Goal: Task Accomplishment & Management: Use online tool/utility

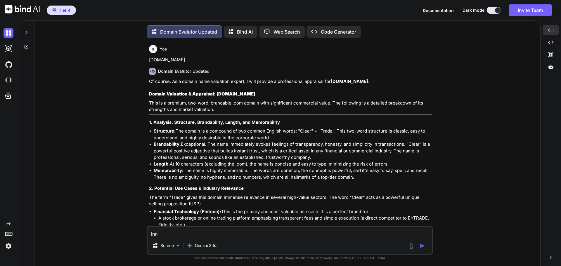
type textarea "inne"
type textarea "x"
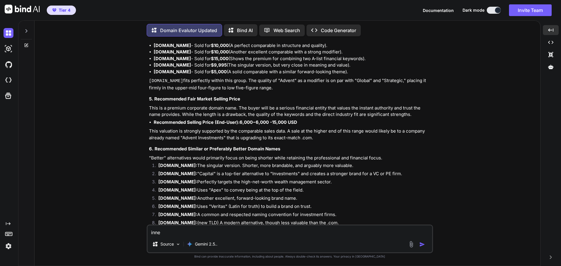
type textarea "inner"
type textarea "x"
type textarea "innera"
type textarea "x"
type textarea "inneral"
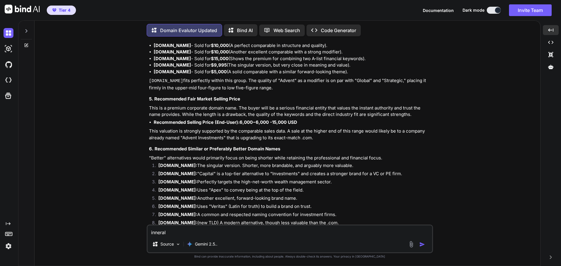
type textarea "x"
type textarea "inneralp"
type textarea "x"
type textarea "inneralph"
type textarea "x"
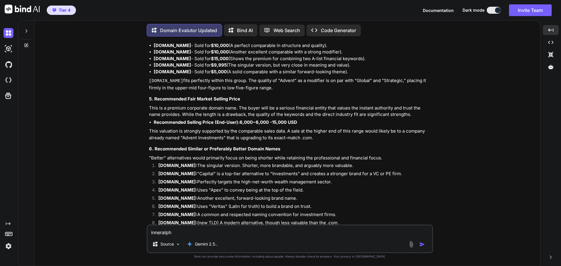
type textarea "inneralpha"
type textarea "x"
type textarea "inneralpha."
type textarea "x"
type textarea "inneralpha.c"
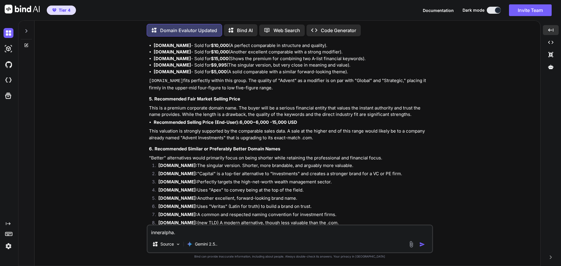
type textarea "x"
type textarea "[DOMAIN_NAME]"
type textarea "x"
type textarea "[DOMAIN_NAME]"
type textarea "x"
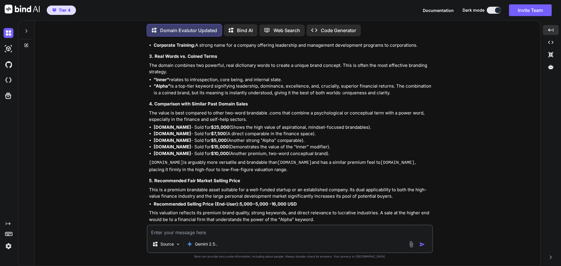
scroll to position [15148, 0]
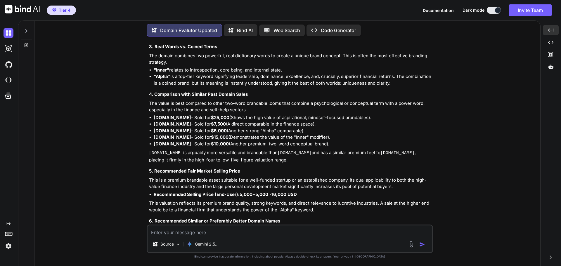
click at [195, 231] on textarea at bounding box center [290, 231] width 285 height 11
type textarea "[DOMAIN_NAME]"
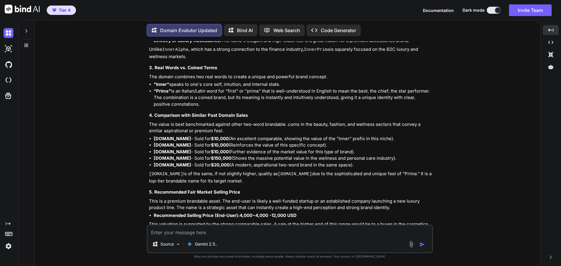
scroll to position [15663, 0]
